Goal: Task Accomplishment & Management: Manage account settings

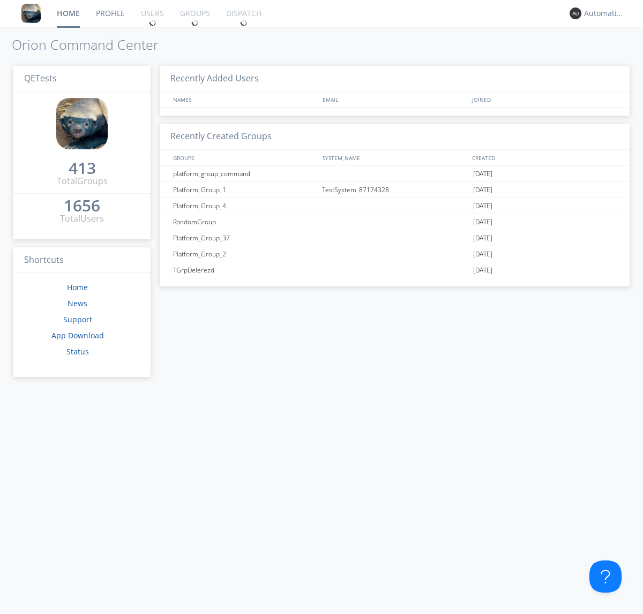
click at [75, 202] on div "1656" at bounding box center [82, 205] width 36 height 11
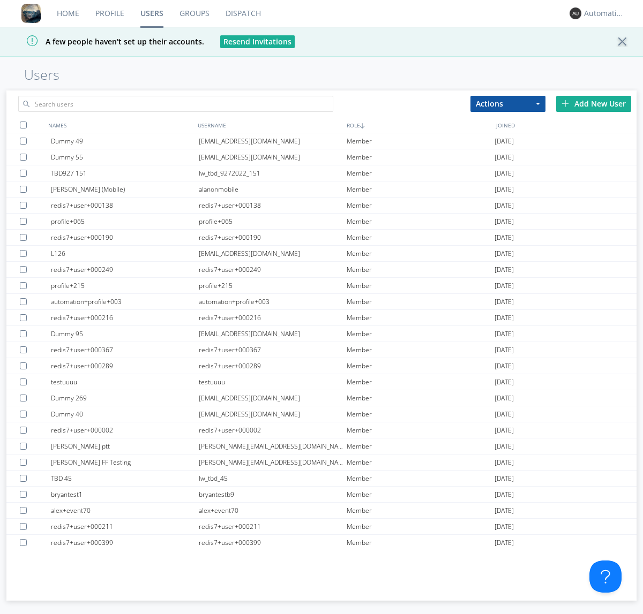
click at [593, 103] on div "Add New User" at bounding box center [593, 104] width 75 height 16
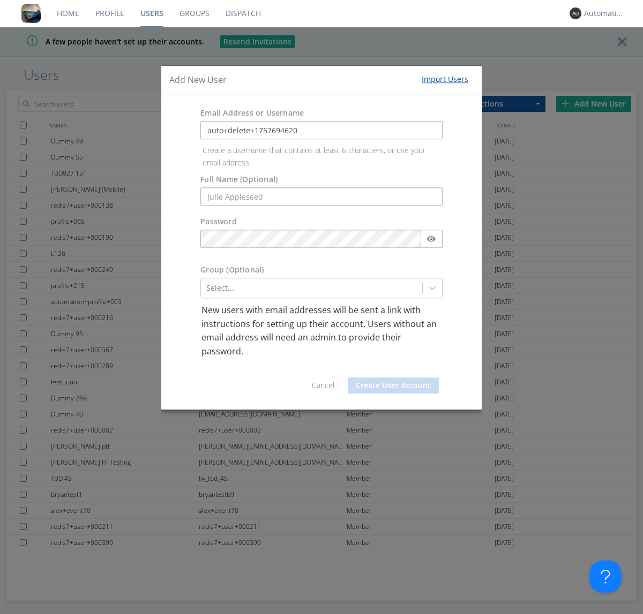
type input "auto+delete+1757694620"
click at [393, 377] on button "Create User Account" at bounding box center [393, 385] width 91 height 16
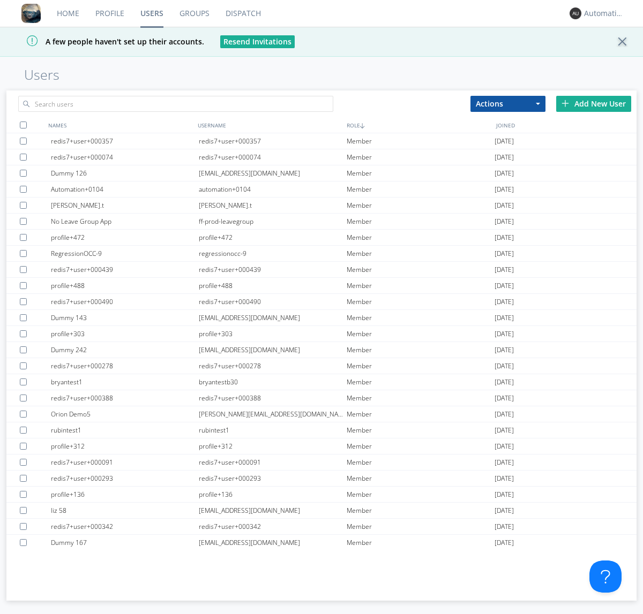
click at [194, 13] on link "Groups" at bounding box center [194, 13] width 46 height 27
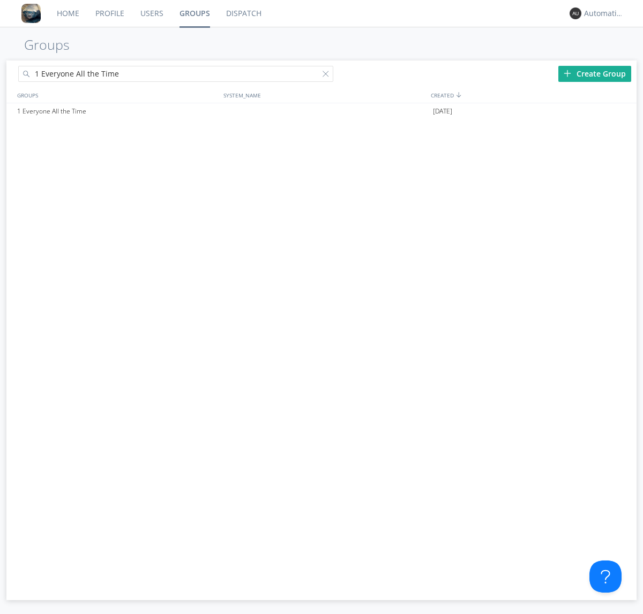
type input "1 Everyone All the Time"
click at [117, 111] on div "1 Everyone All the Time" at bounding box center [117, 111] width 206 height 16
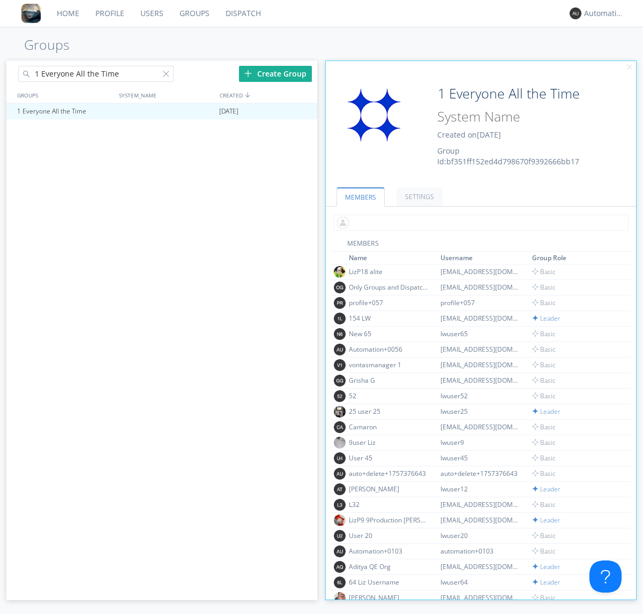
click at [478, 222] on input "text" at bounding box center [480, 223] width 295 height 16
type input "auto+delete+1757694620"
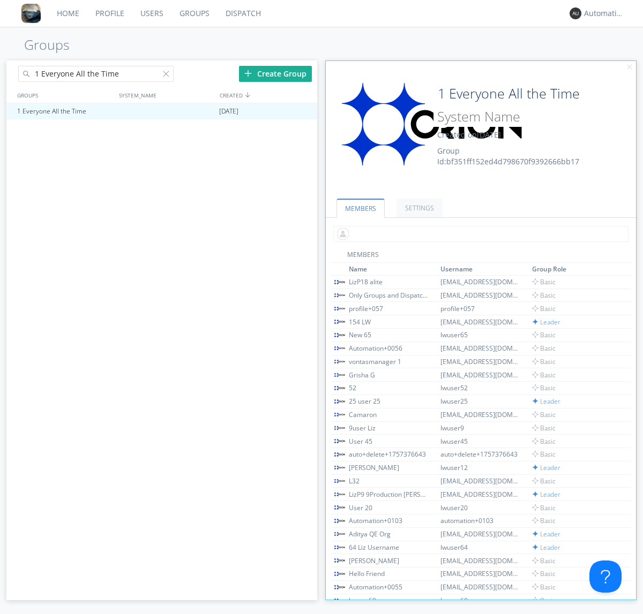
click at [151, 13] on link "Users" at bounding box center [151, 13] width 39 height 27
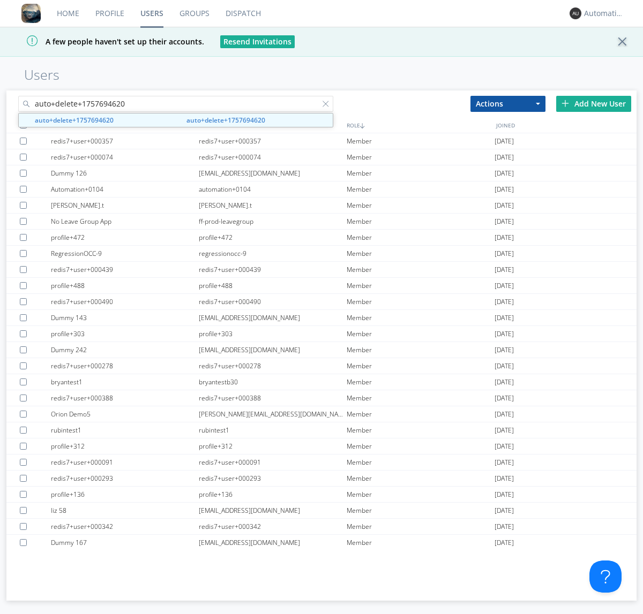
type input "auto+delete+1757694620"
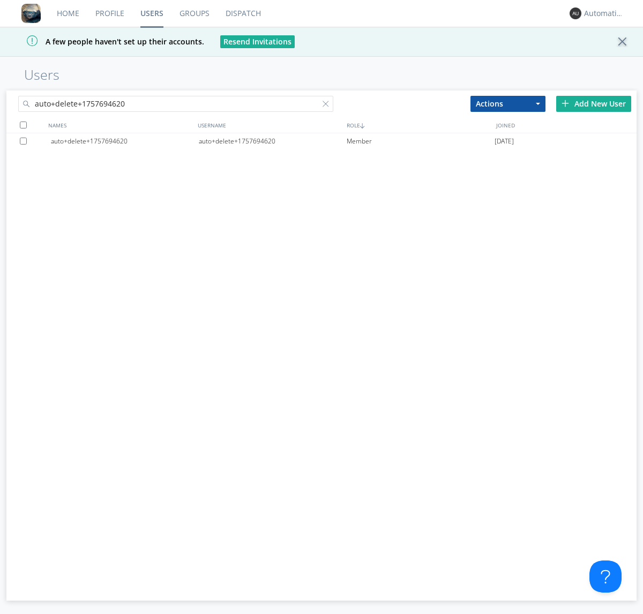
click at [272, 141] on div "auto+delete+1757694620" at bounding box center [273, 141] width 148 height 16
click at [328, 105] on div at bounding box center [327, 106] width 11 height 11
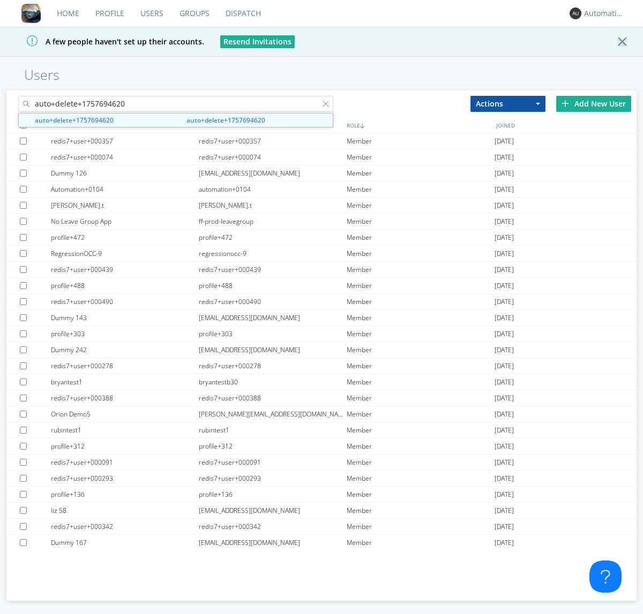
type input "auto+delete+1757694620"
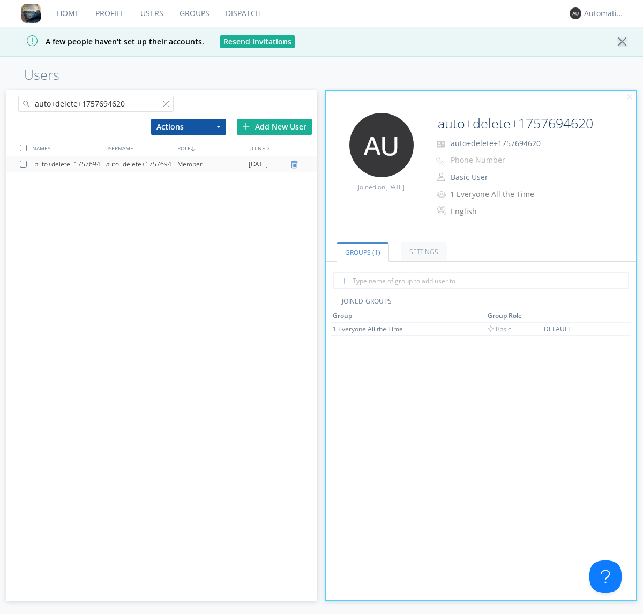
click at [296, 164] on div at bounding box center [295, 164] width 11 height 9
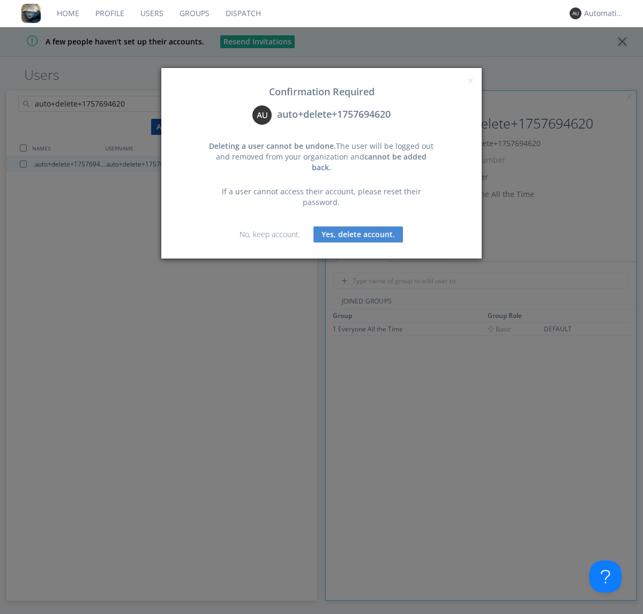
click at [358, 226] on button "Yes, delete account." at bounding box center [357, 234] width 89 height 16
